Goal: Use online tool/utility: Utilize a website feature to perform a specific function

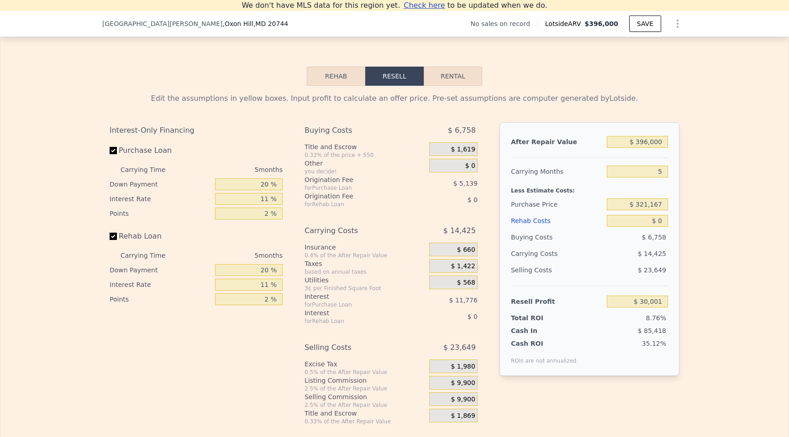
scroll to position [1252, 0]
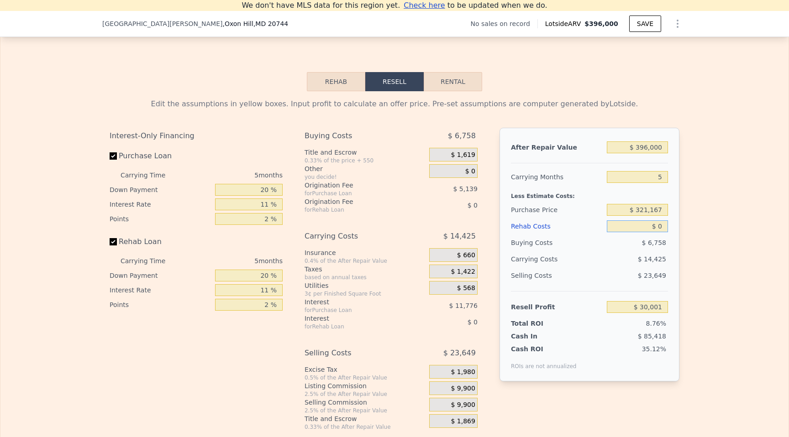
click at [646, 223] on input "$ 0" at bounding box center [637, 227] width 61 height 12
type input "$ 2"
type input "$ 29,999"
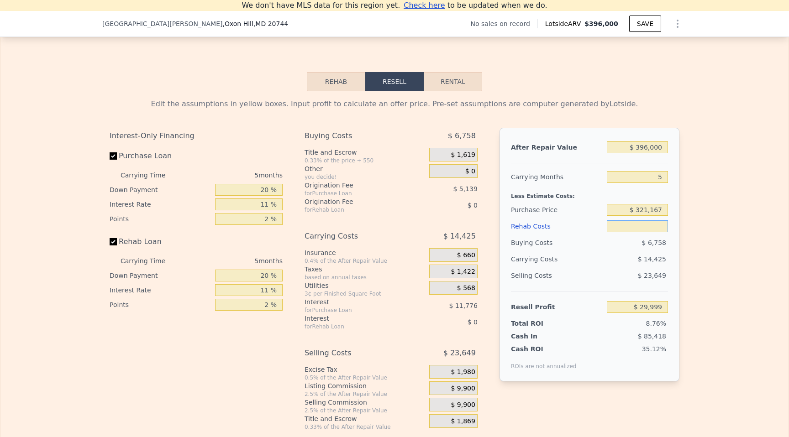
type input "$ 1"
type input "$ 30,000"
type input "$ 10"
type input "$ 29,991"
type input "$ 100"
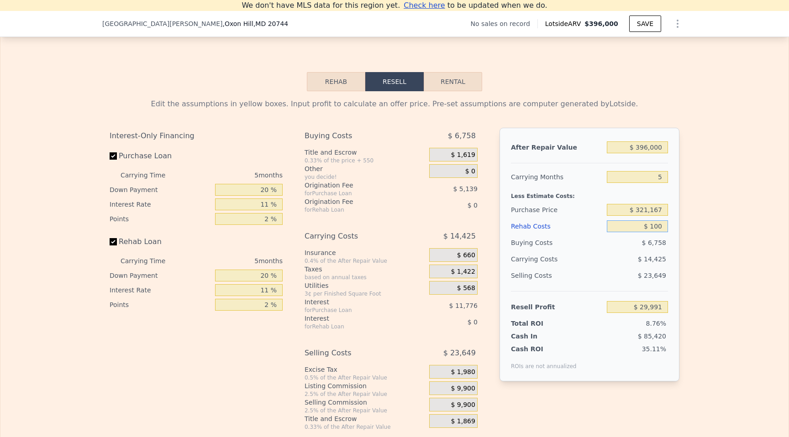
type input "$ 29,894"
type input "$ 1,000"
type input "$ 28,950"
type input "$ 10,000"
type input "$ 19,476"
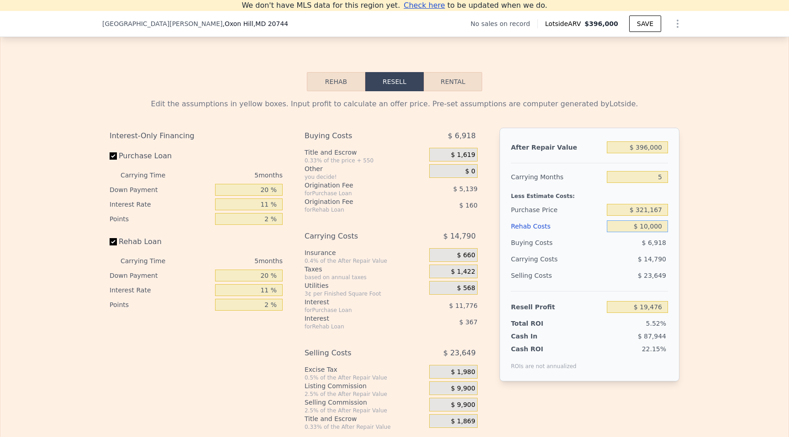
type input "$ 100,000"
type input "-$ 75,264"
type input "$ 100,000"
click at [789, 264] on div "Rehab Resell Rental Edit the assumptions in yellow boxes. Input profit to calcu…" at bounding box center [394, 252] width 789 height 440
click at [717, 267] on div "Edit the assumptions in yellow boxes. Input profit to calculate an offer price.…" at bounding box center [394, 261] width 788 height 340
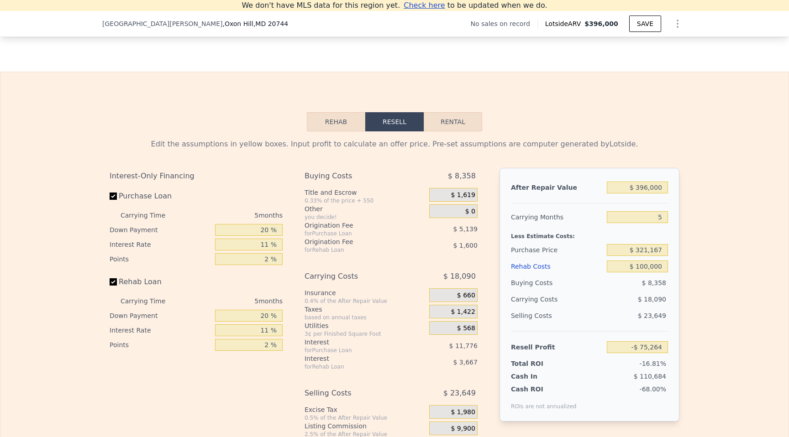
scroll to position [1215, 0]
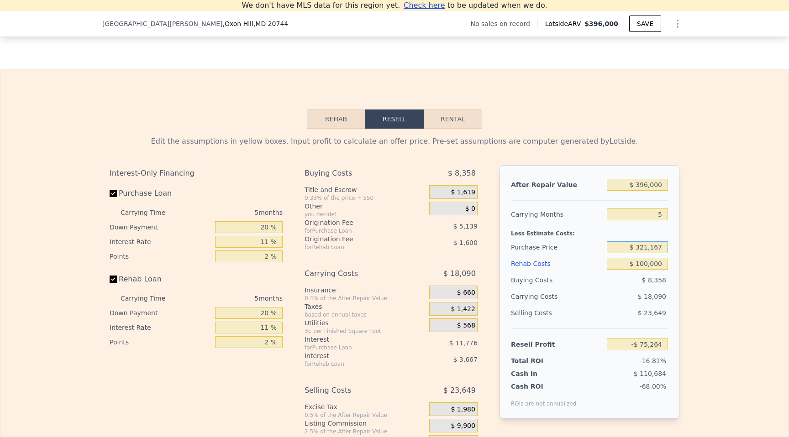
click at [649, 249] on input "$ 321,167" at bounding box center [637, 248] width 61 height 12
type input "$ 200,000"
type input "$ 52,685"
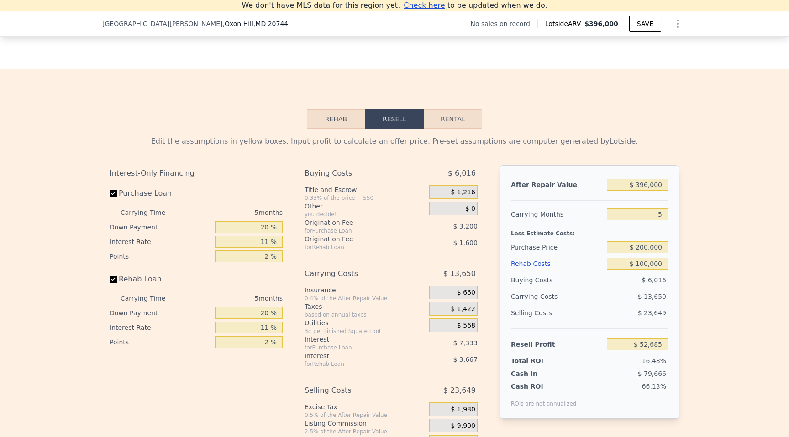
click at [741, 236] on div "Edit the assumptions in yellow boxes. Input profit to calculate an offer price.…" at bounding box center [394, 299] width 788 height 340
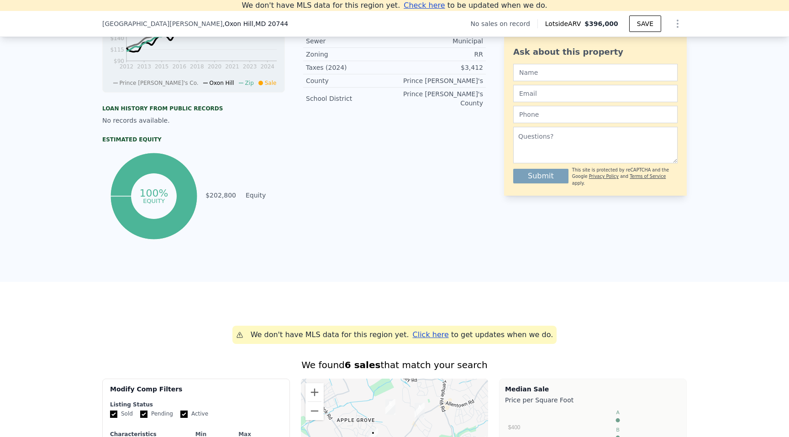
scroll to position [215, 0]
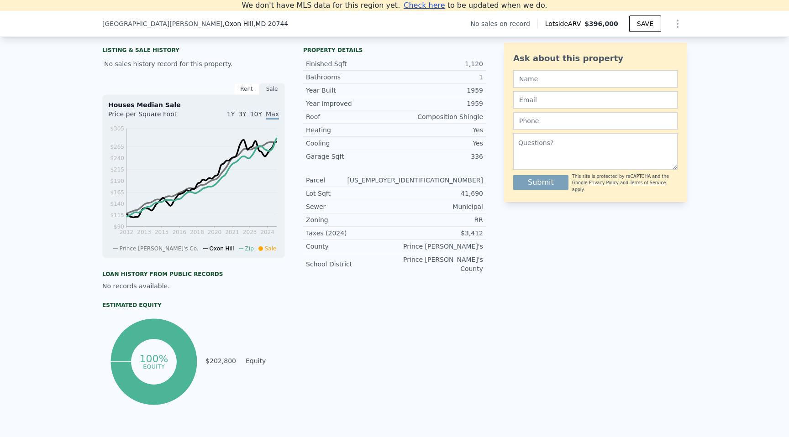
type input "$ 0"
type input "$ 30,001"
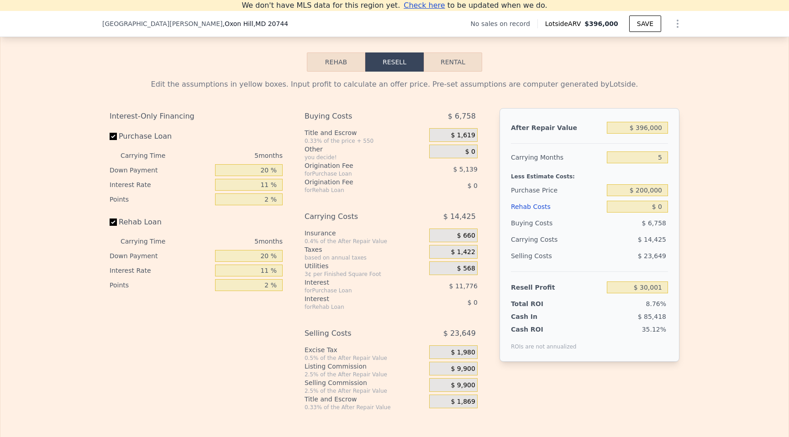
scroll to position [1273, 0]
